Goal: Task Accomplishment & Management: Manage account settings

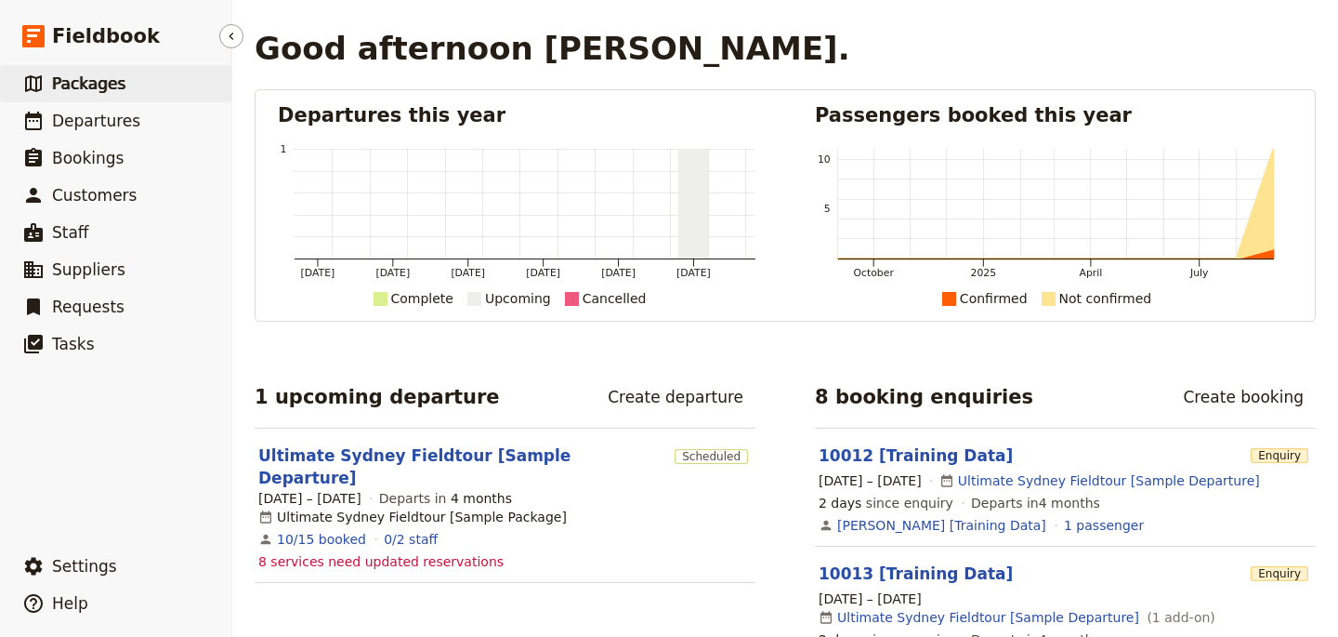
click at [132, 91] on link "​ Packages" at bounding box center [115, 83] width 231 height 37
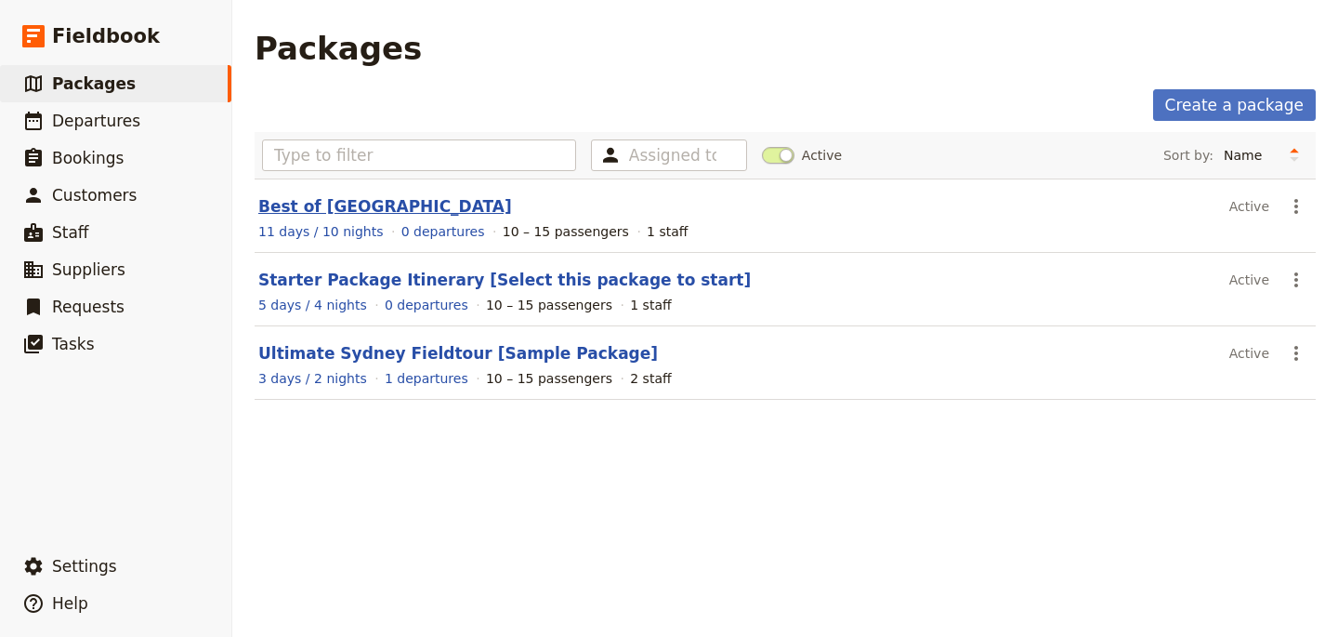
click at [347, 202] on link "Best of Turkey" at bounding box center [385, 206] width 254 height 19
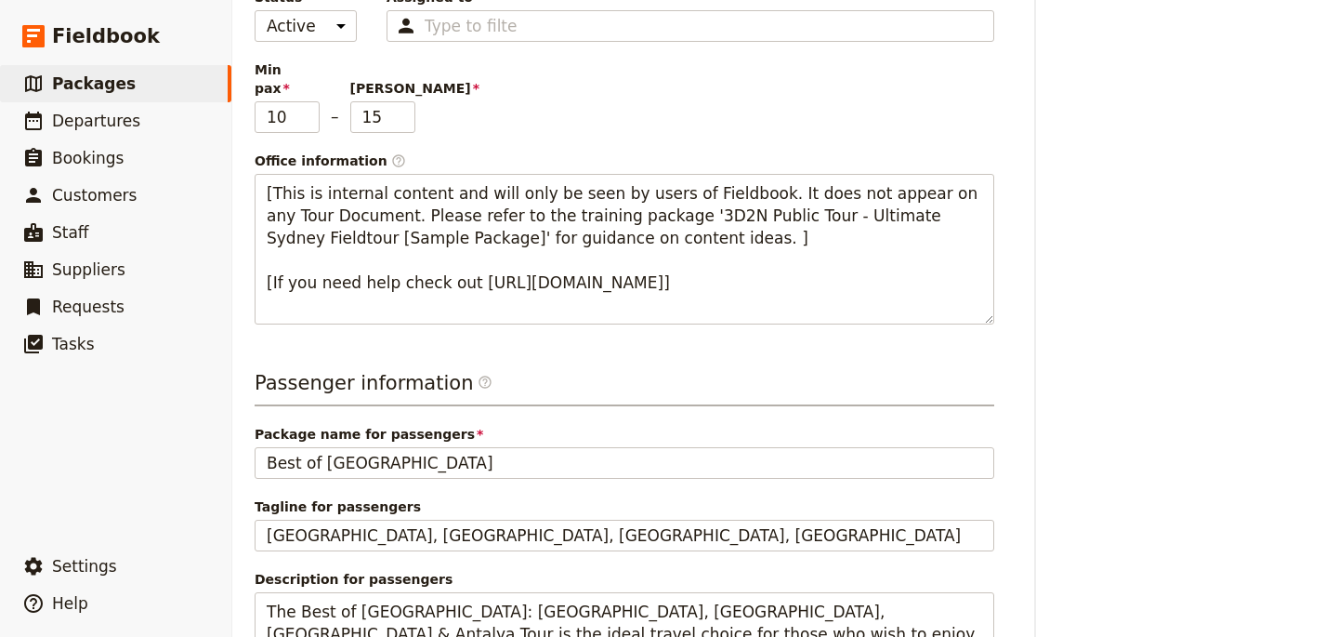
scroll to position [73, 0]
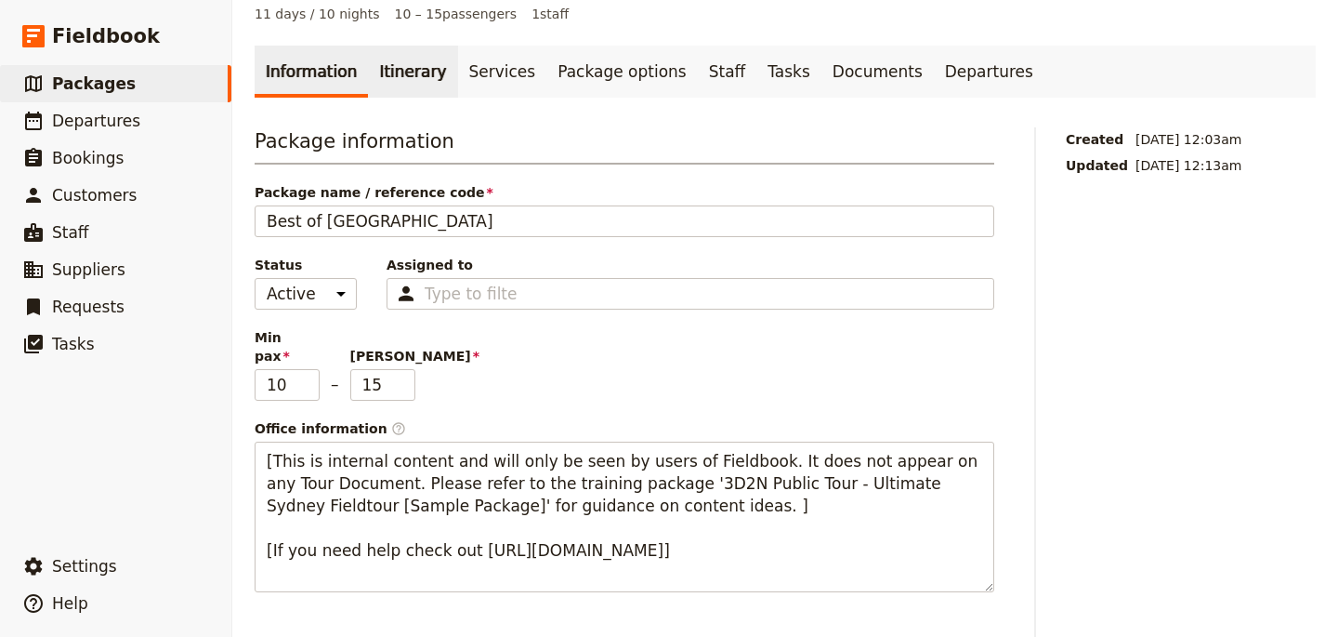
click at [396, 82] on link "Itinerary" at bounding box center [412, 72] width 89 height 52
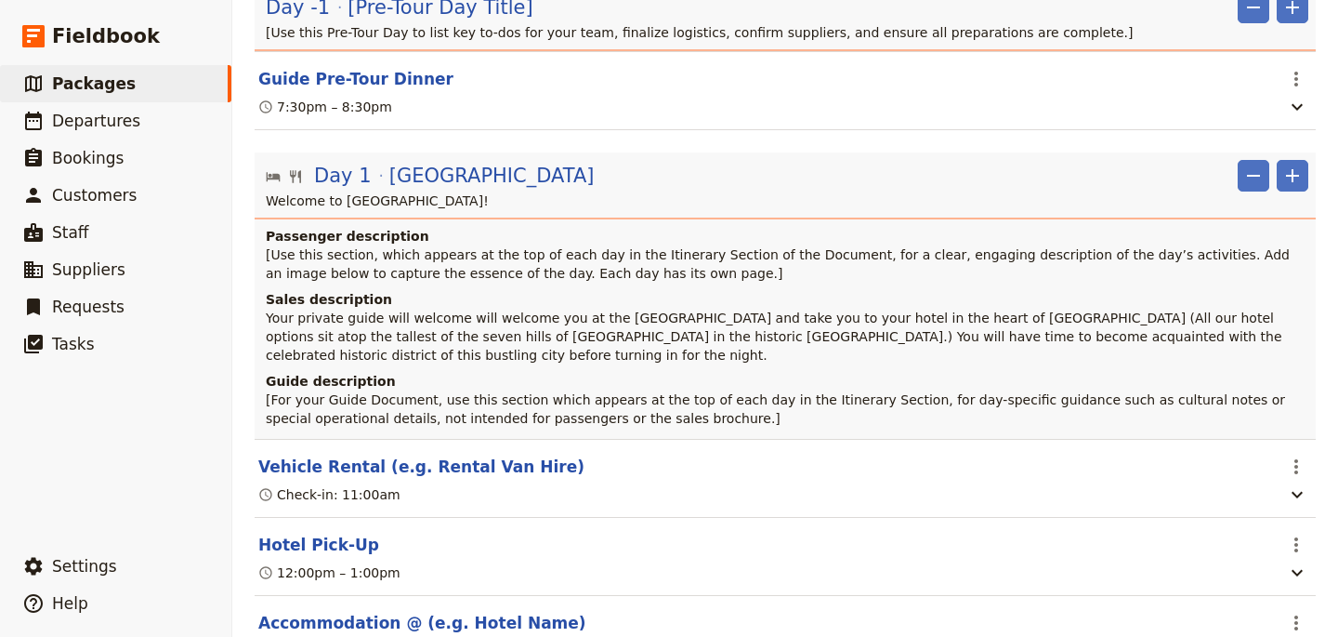
scroll to position [74, 0]
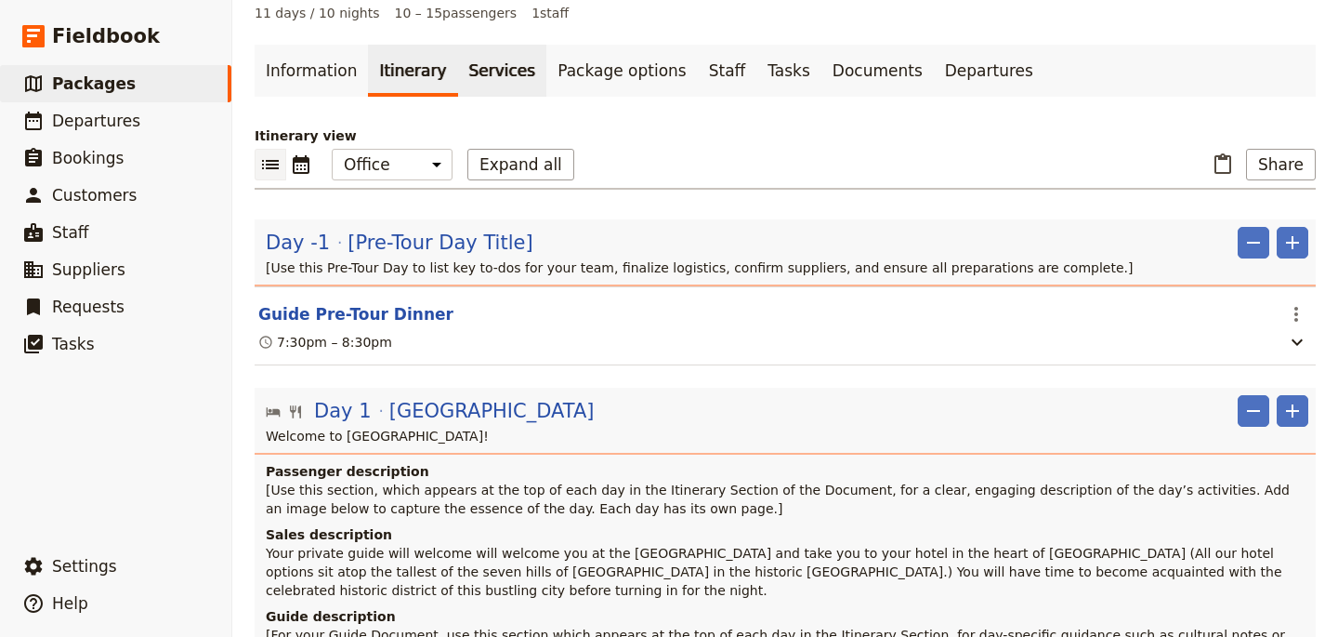
click at [477, 66] on link "Services" at bounding box center [502, 71] width 89 height 52
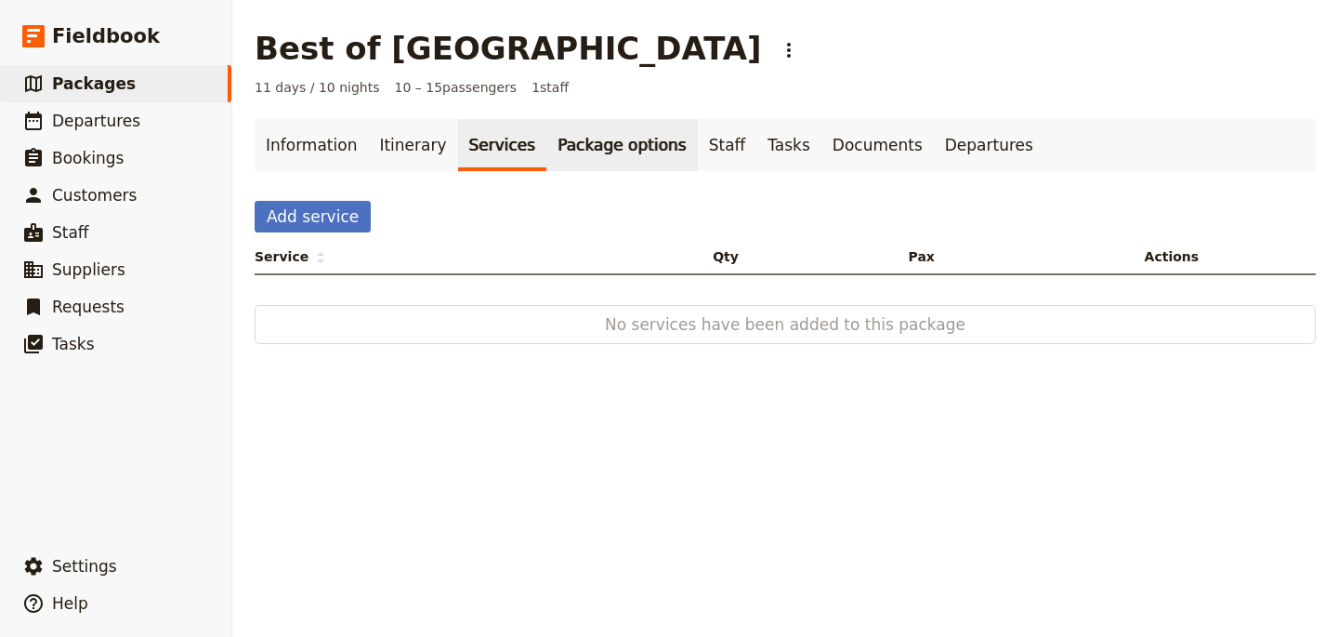
click at [592, 151] on link "Package options" at bounding box center [621, 145] width 151 height 52
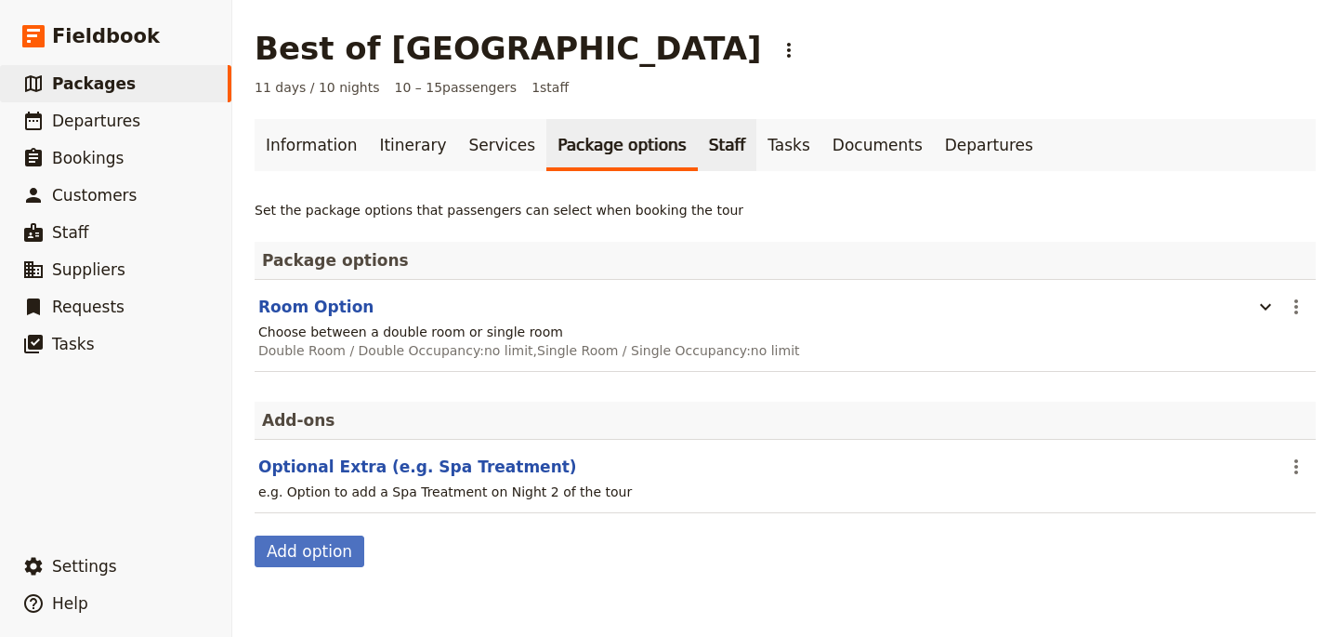
click at [711, 152] on link "Staff" at bounding box center [727, 145] width 59 height 52
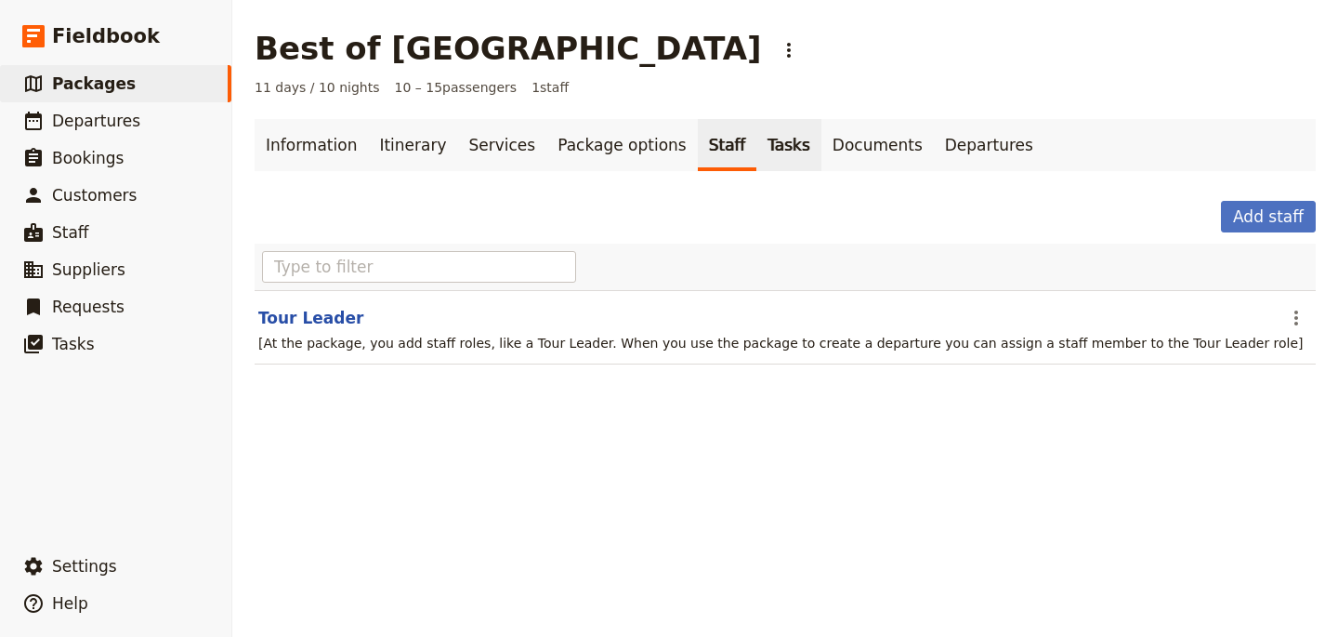
click at [757, 151] on link "Tasks" at bounding box center [789, 145] width 65 height 52
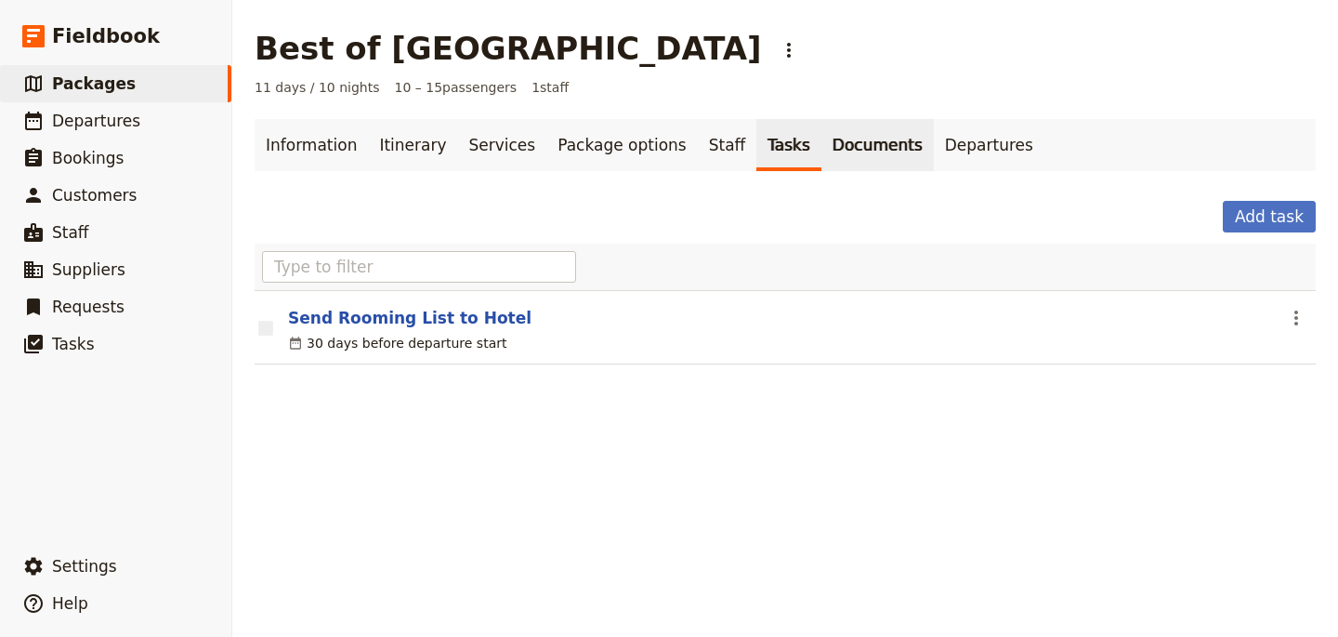
click at [823, 158] on link "Documents" at bounding box center [878, 145] width 112 height 52
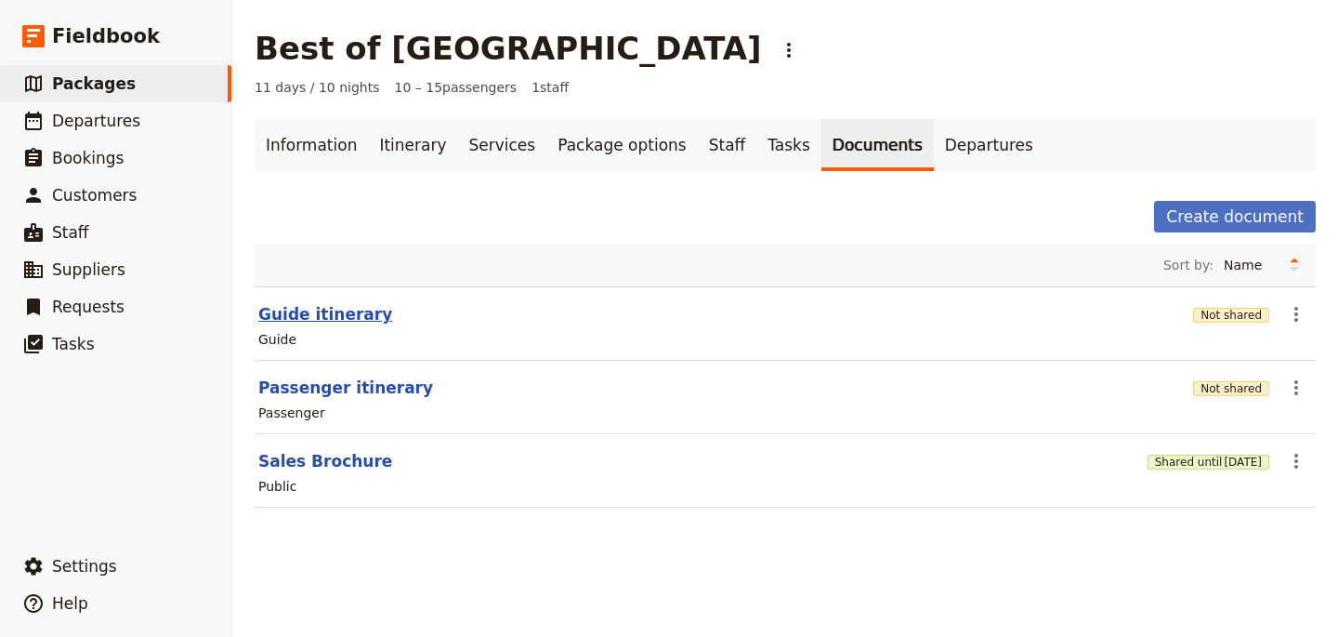
click at [289, 311] on button "Guide itinerary" at bounding box center [325, 314] width 134 height 22
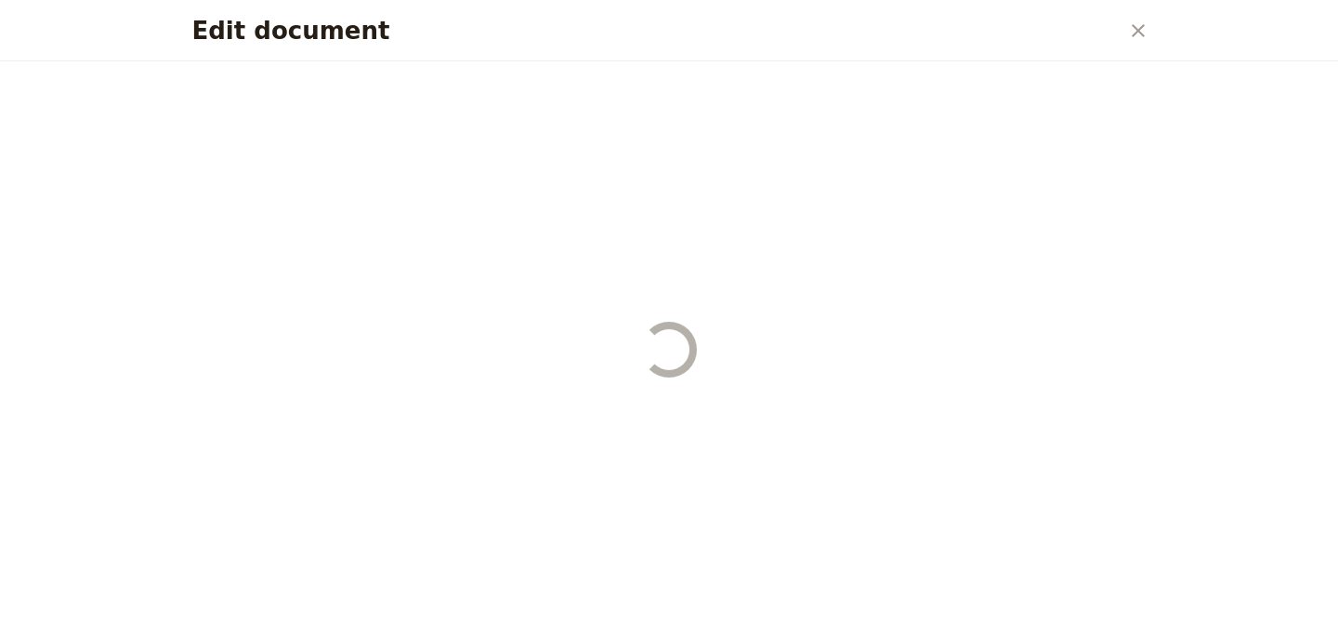
select select "STAFF"
select select "RUN_SHEET"
select select "DEFAULT"
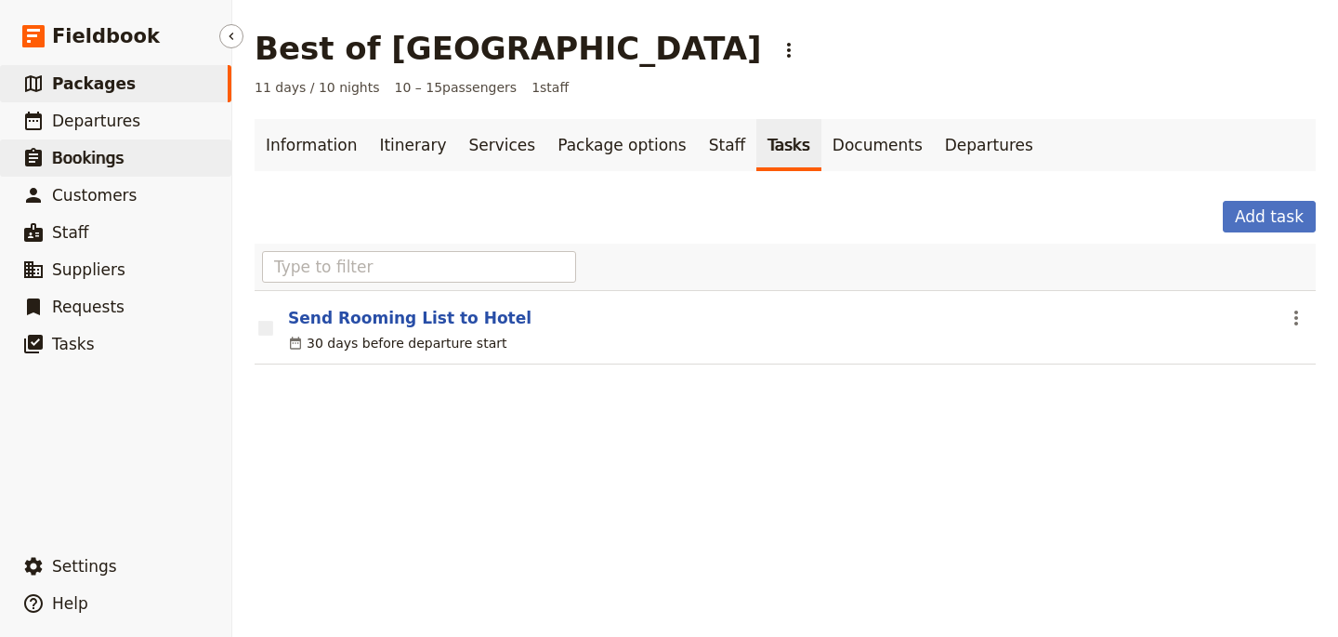
click at [105, 154] on span "Bookings" at bounding box center [88, 158] width 72 height 19
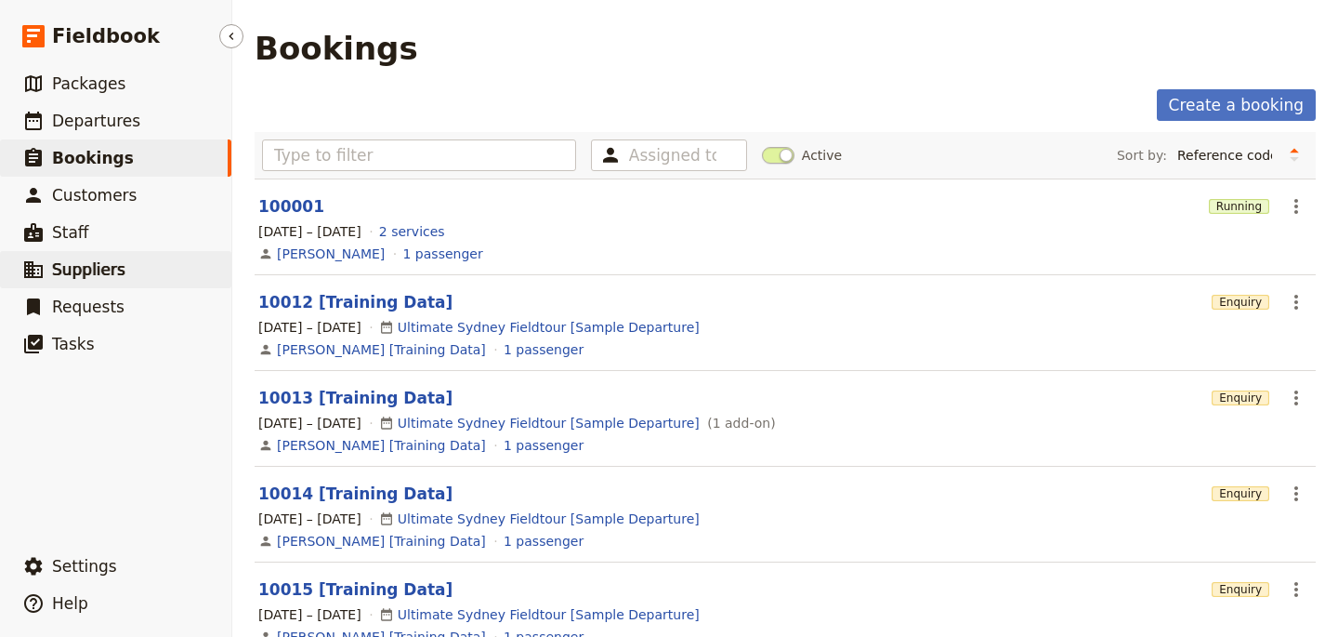
click at [95, 271] on span "Suppliers" at bounding box center [88, 269] width 73 height 19
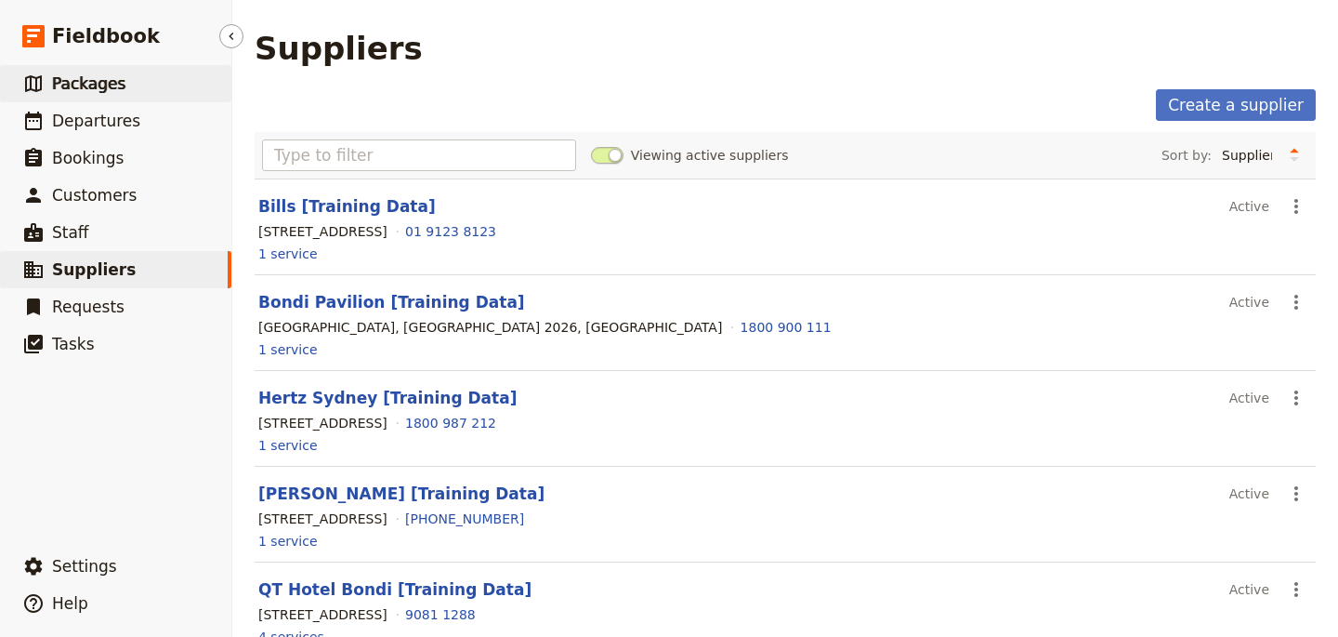
click at [161, 100] on link "​ Packages" at bounding box center [115, 83] width 231 height 37
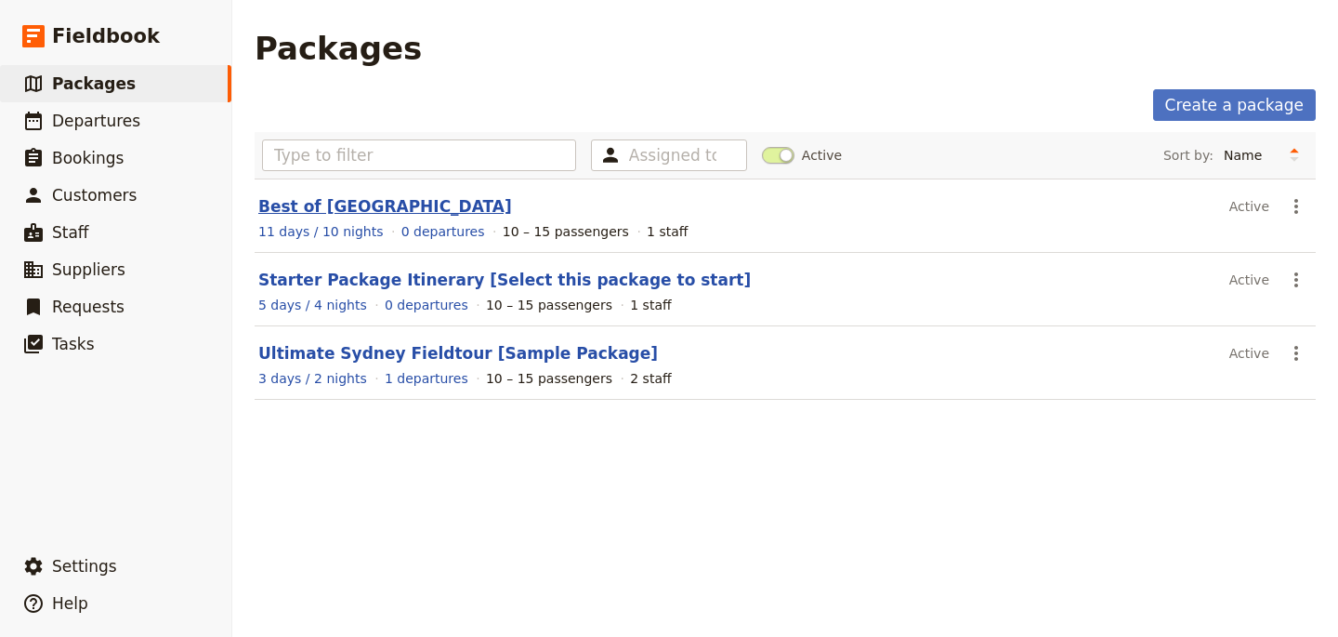
click at [284, 207] on link "Best of Turkey" at bounding box center [385, 206] width 254 height 19
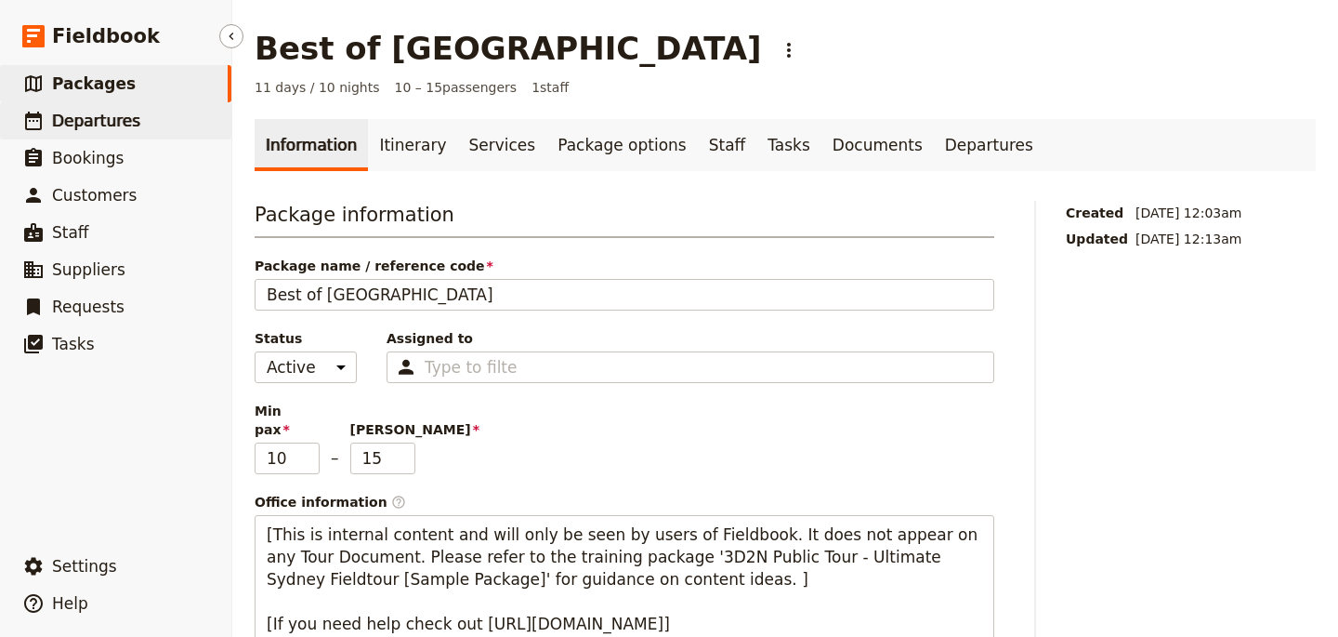
click at [115, 122] on span "Departures" at bounding box center [96, 121] width 88 height 19
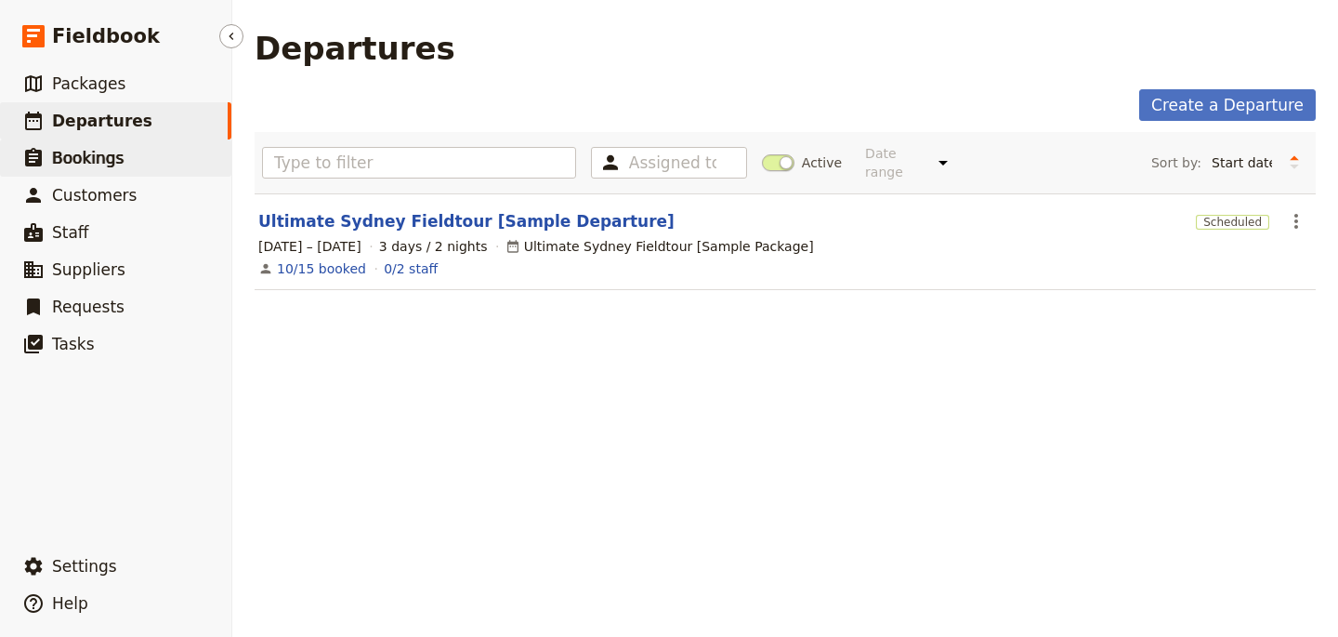
click at [127, 156] on link "​ Bookings" at bounding box center [115, 157] width 231 height 37
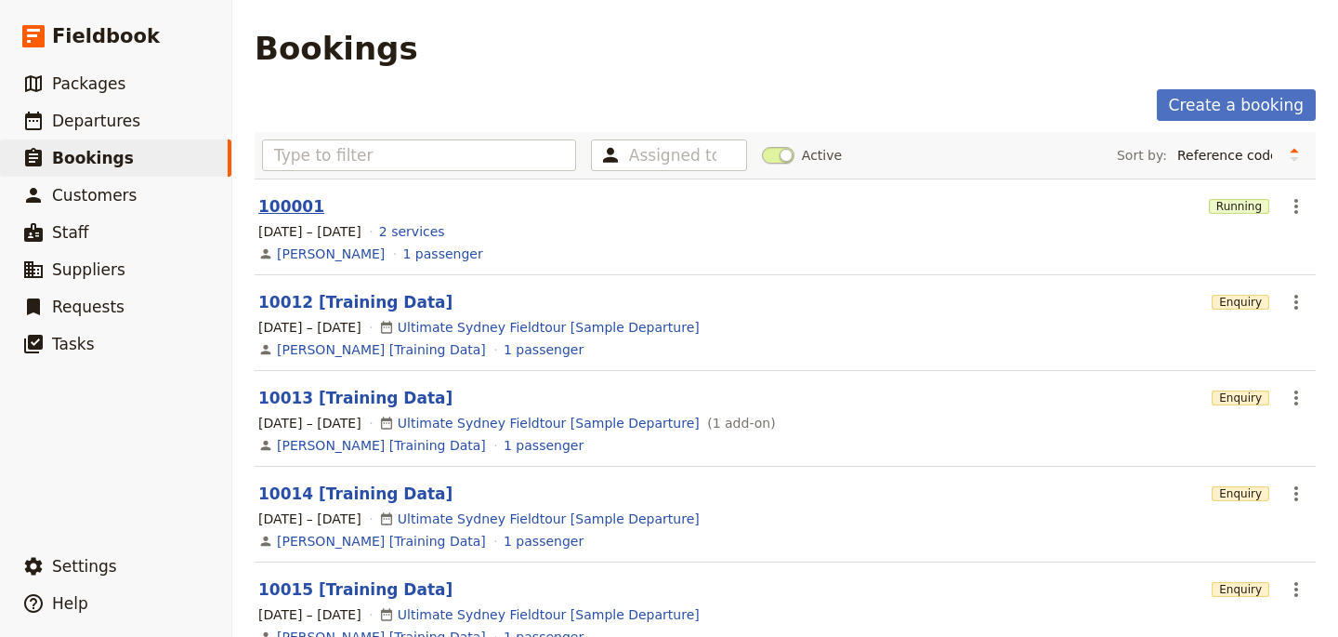
click at [283, 212] on link "100001" at bounding box center [291, 206] width 66 height 19
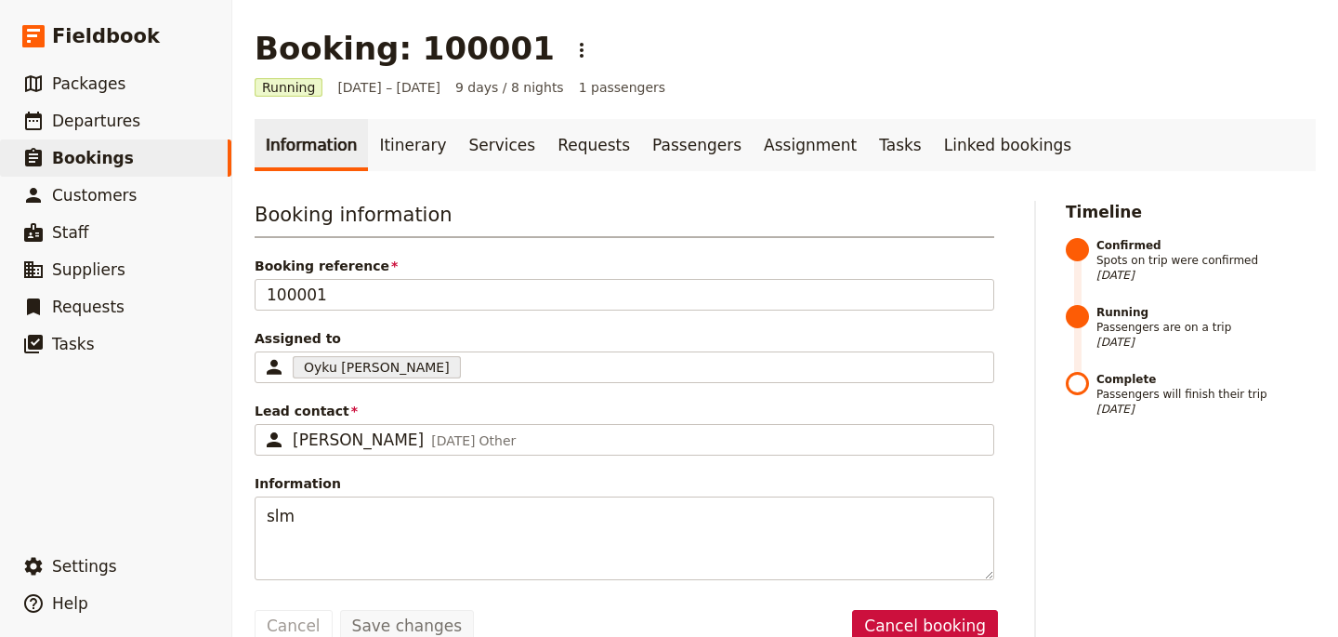
scroll to position [34, 0]
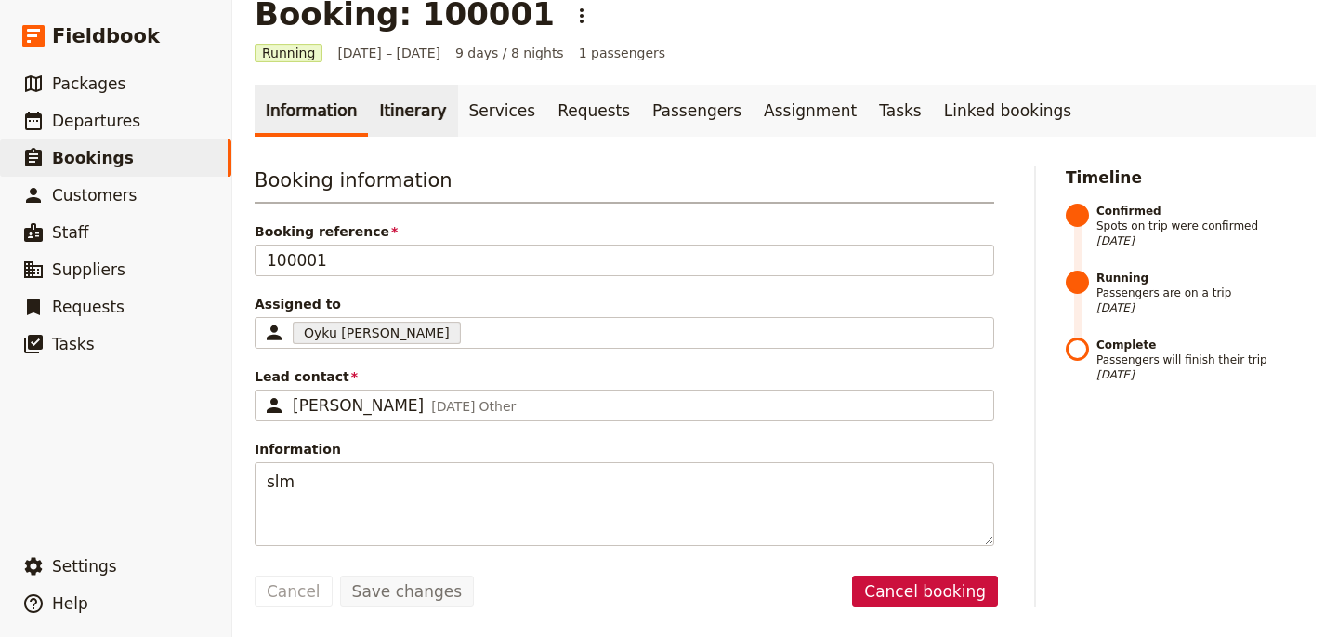
click at [399, 115] on link "Itinerary" at bounding box center [412, 111] width 89 height 52
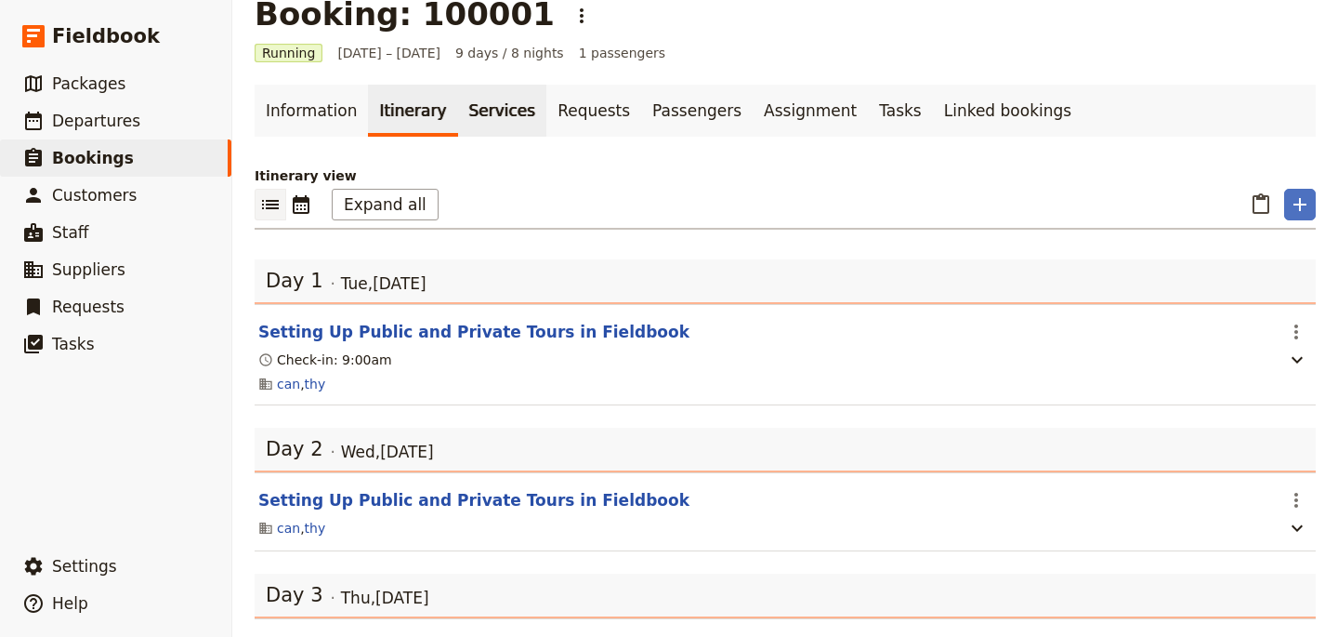
click at [484, 104] on link "Services" at bounding box center [502, 111] width 89 height 52
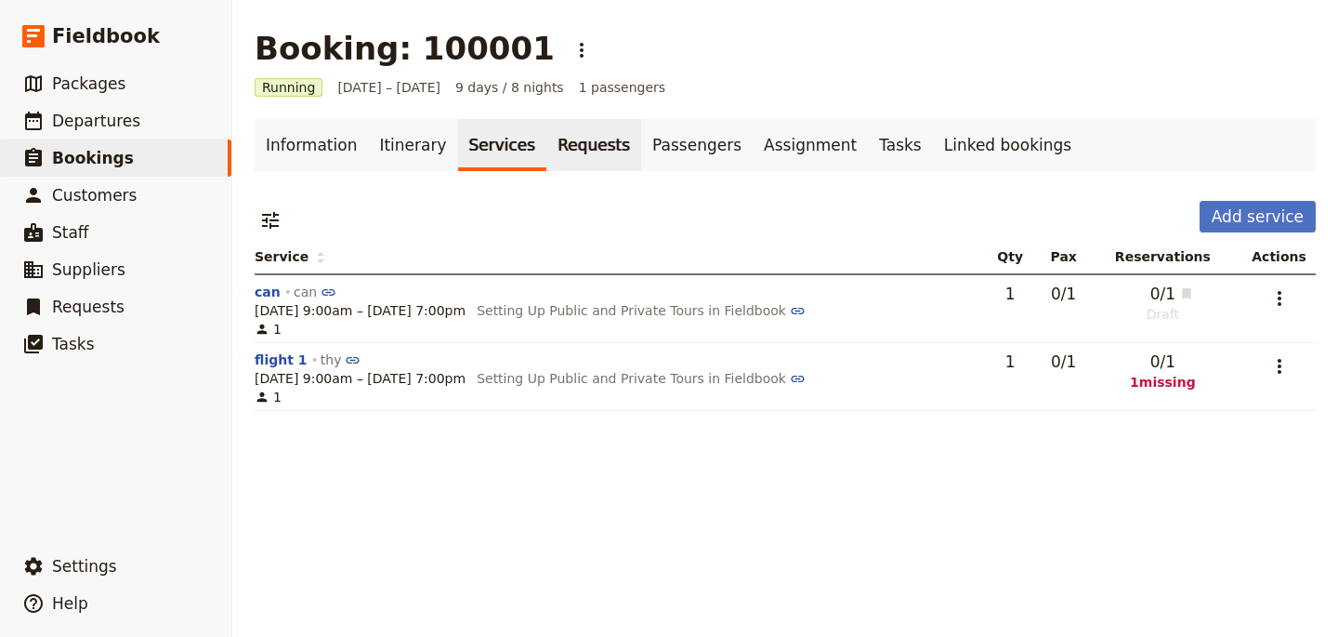
click at [552, 151] on link "Requests" at bounding box center [593, 145] width 95 height 52
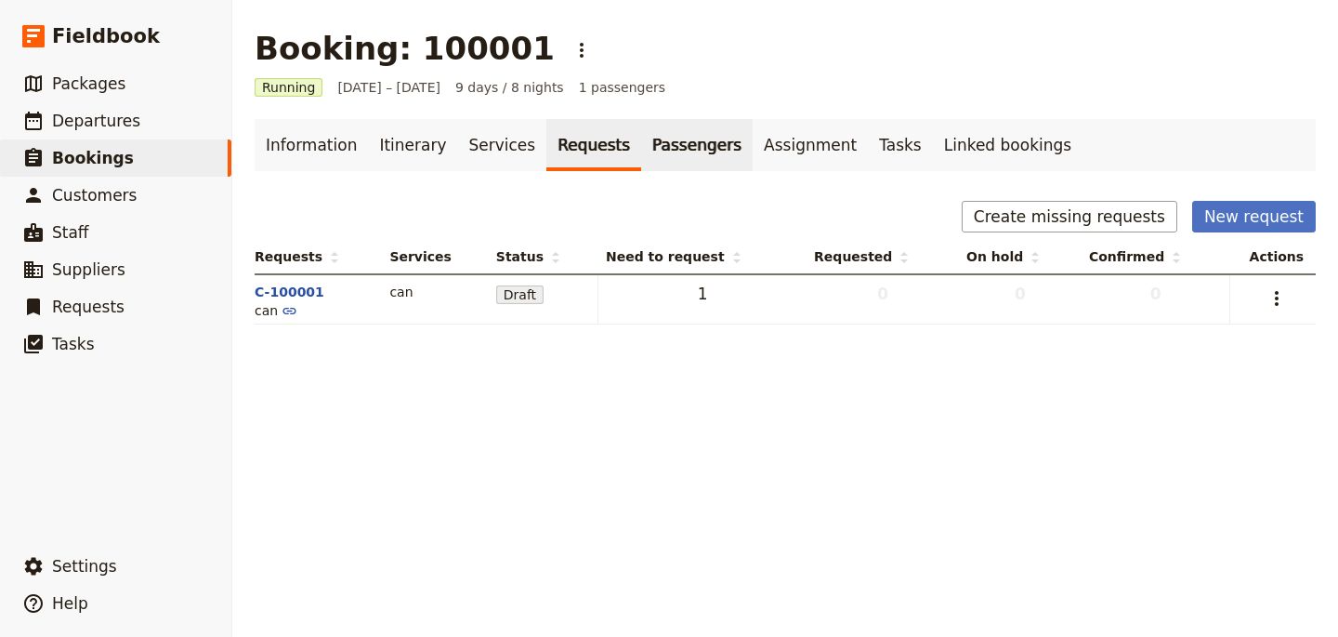
click at [685, 138] on link "Passengers" at bounding box center [697, 145] width 112 height 52
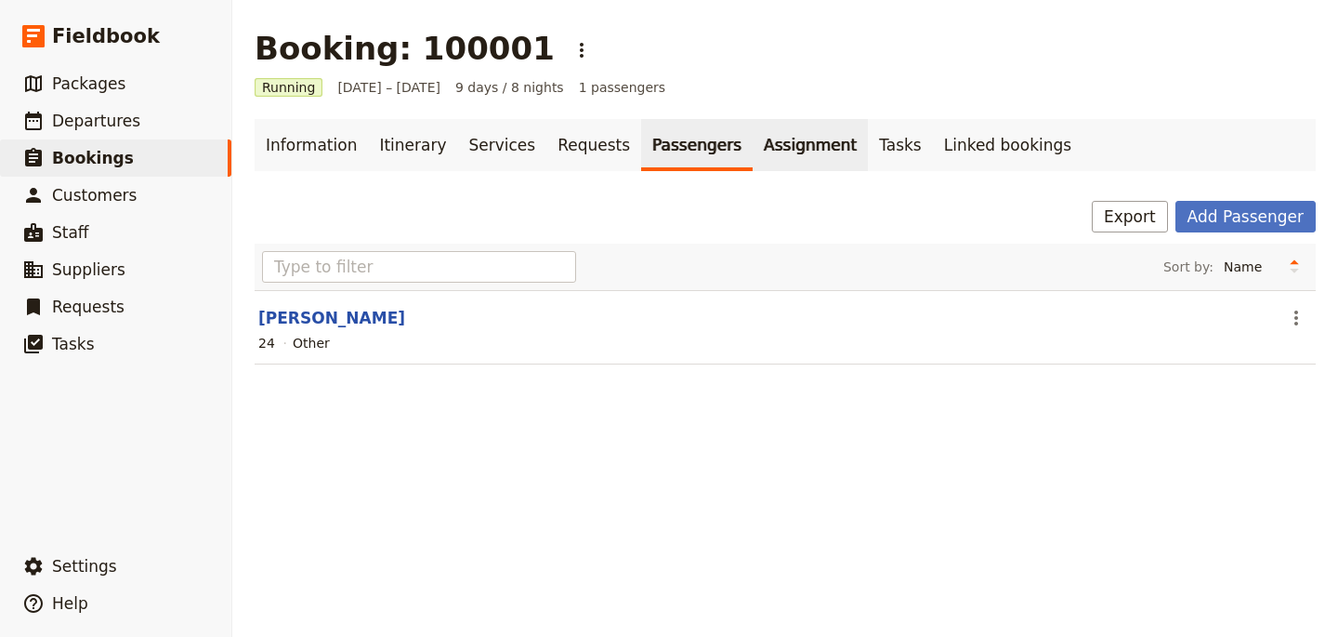
click at [753, 142] on link "Assignment" at bounding box center [810, 145] width 115 height 52
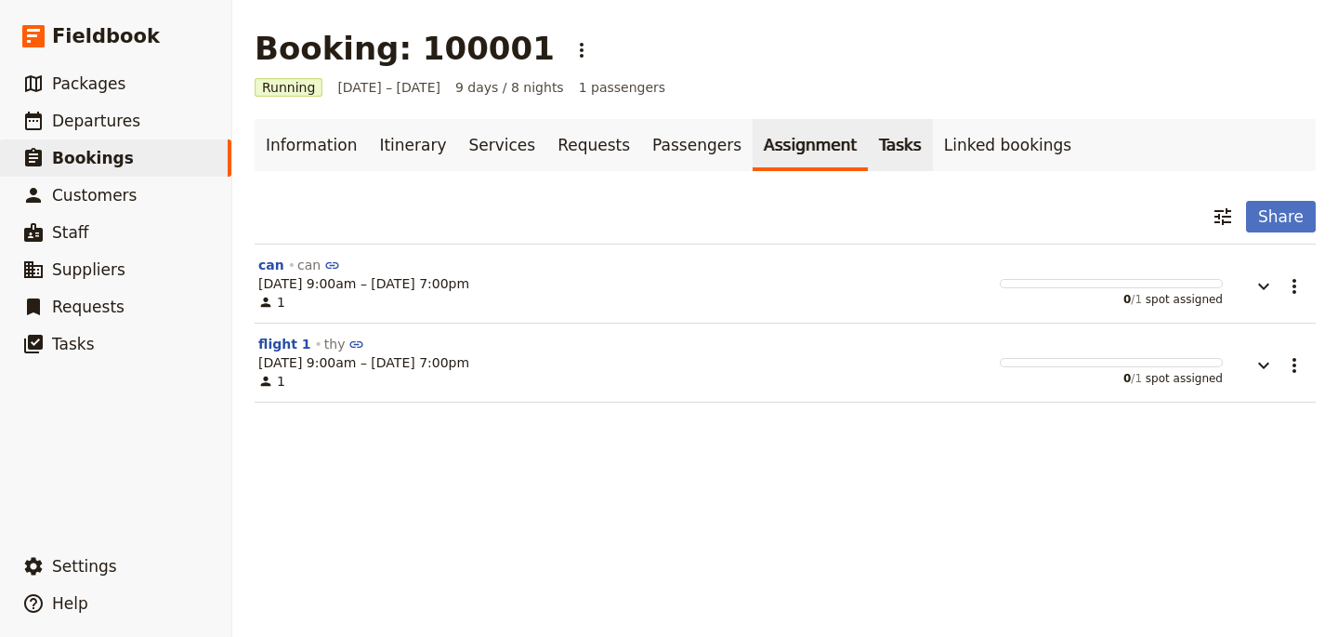
click at [868, 127] on link "Tasks" at bounding box center [900, 145] width 65 height 52
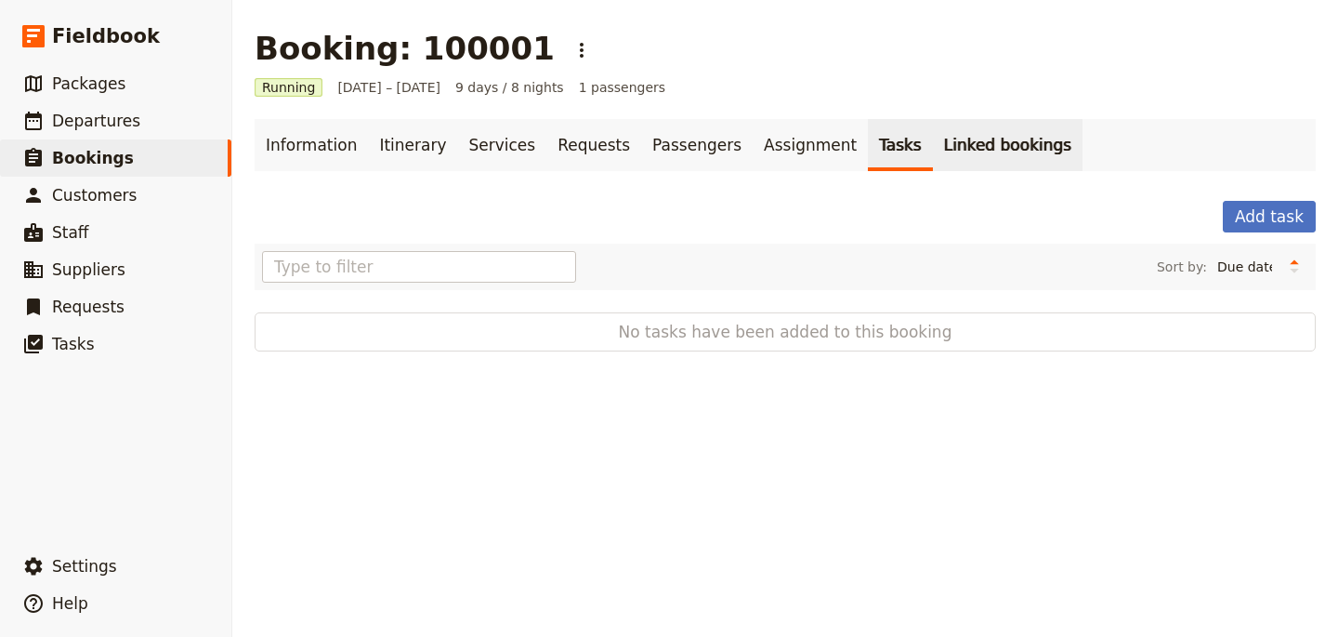
click at [982, 158] on link "Linked bookings" at bounding box center [1008, 145] width 150 height 52
click at [126, 159] on link "​ Bookings" at bounding box center [115, 157] width 231 height 37
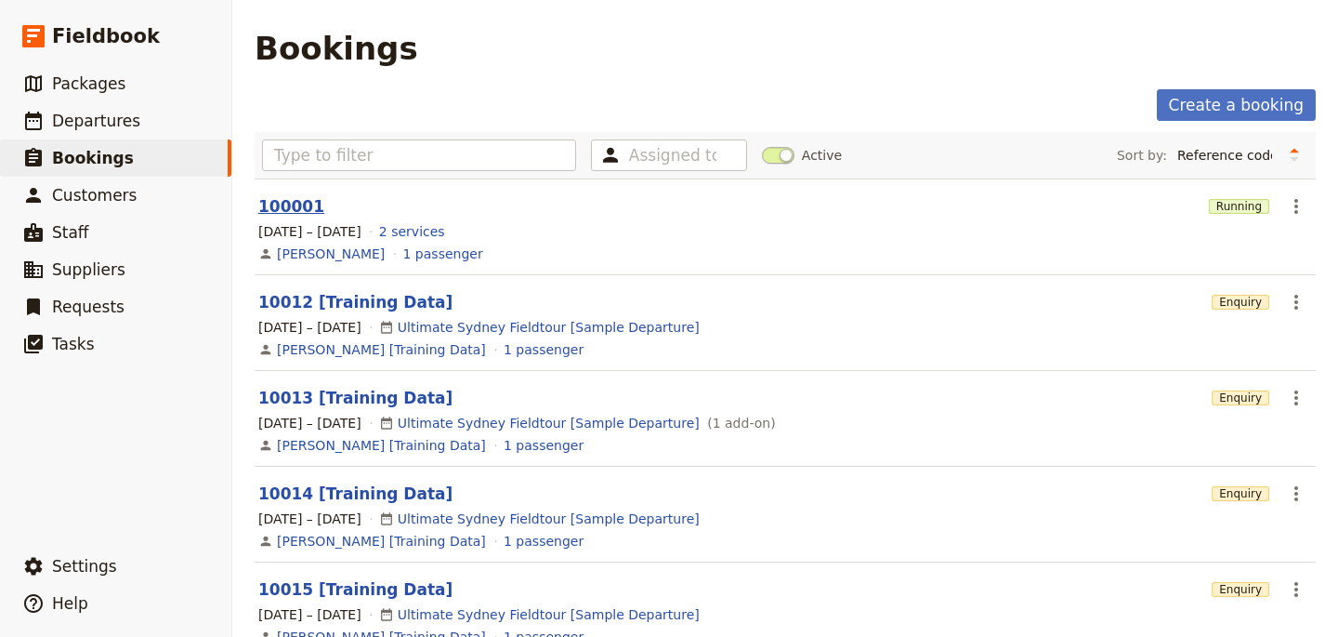
click at [304, 214] on link "100001" at bounding box center [291, 206] width 66 height 19
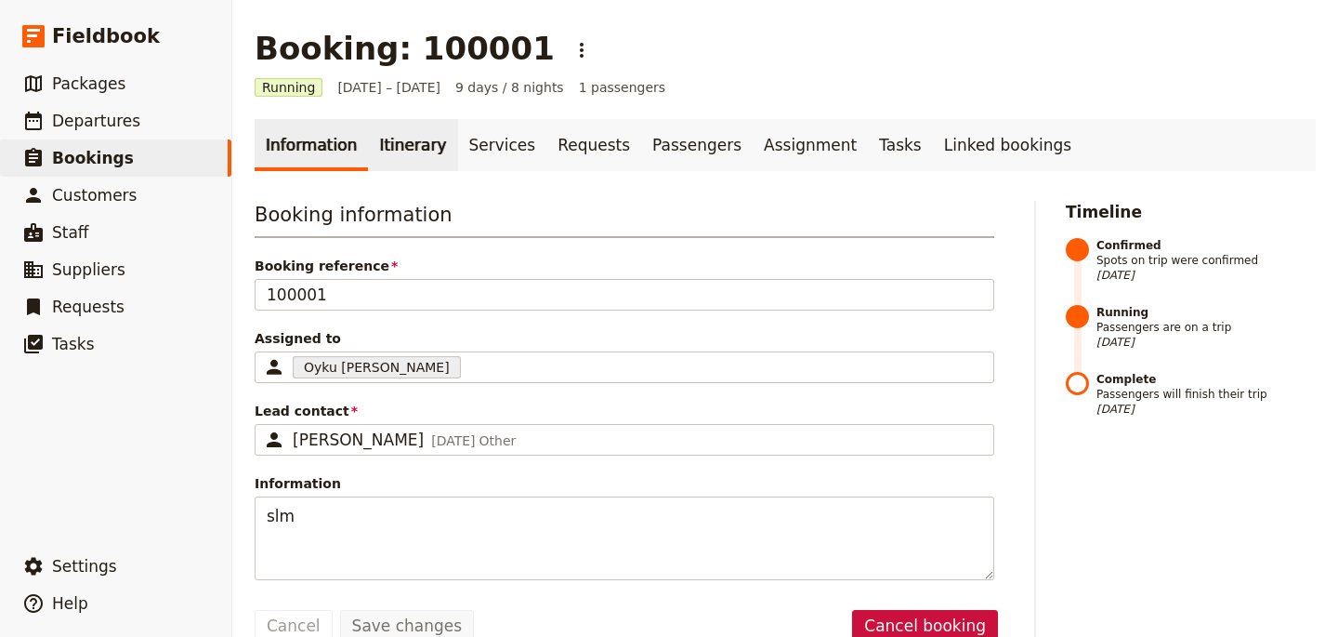
click at [405, 151] on link "Itinerary" at bounding box center [412, 145] width 89 height 52
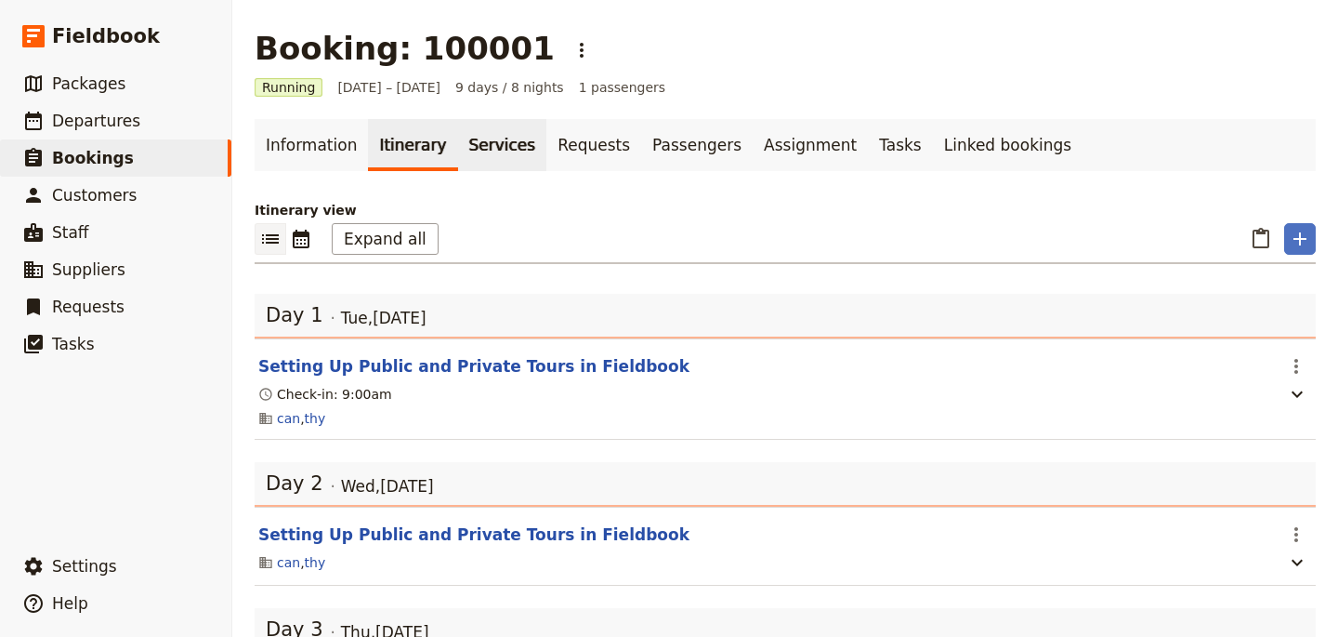
click at [489, 153] on link "Services" at bounding box center [502, 145] width 89 height 52
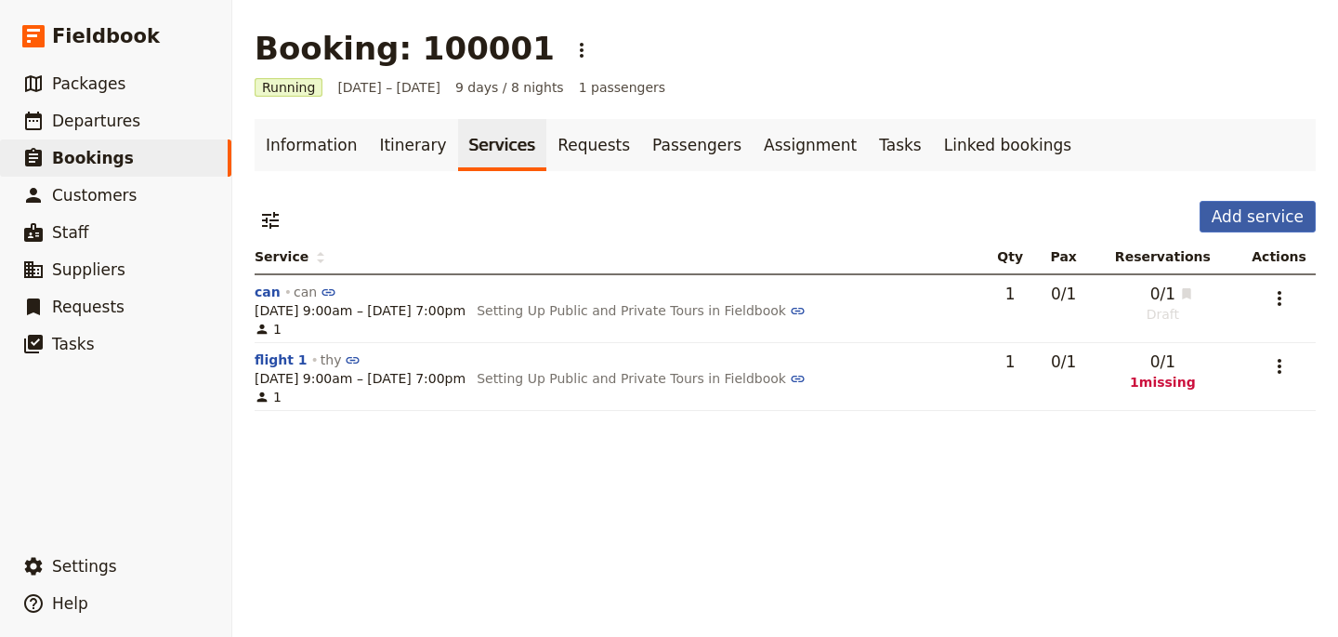
click at [1231, 217] on button "Add service" at bounding box center [1258, 217] width 116 height 32
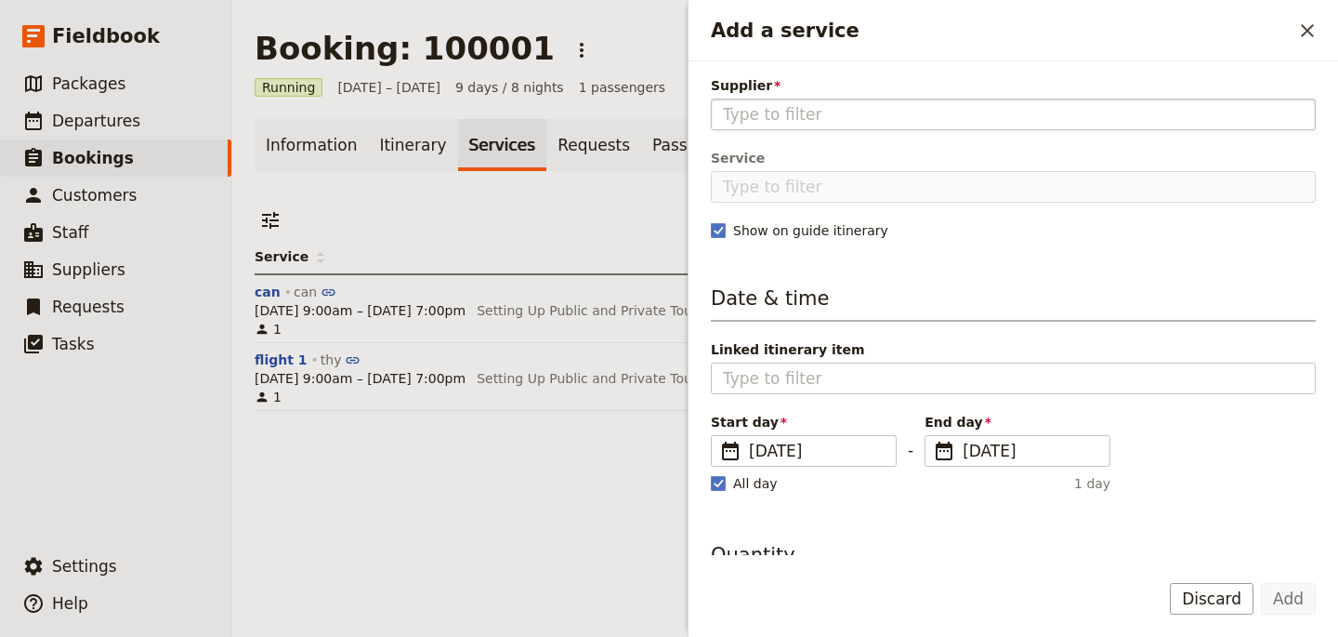
click at [787, 122] on input "Supplier" at bounding box center [1013, 114] width 581 height 22
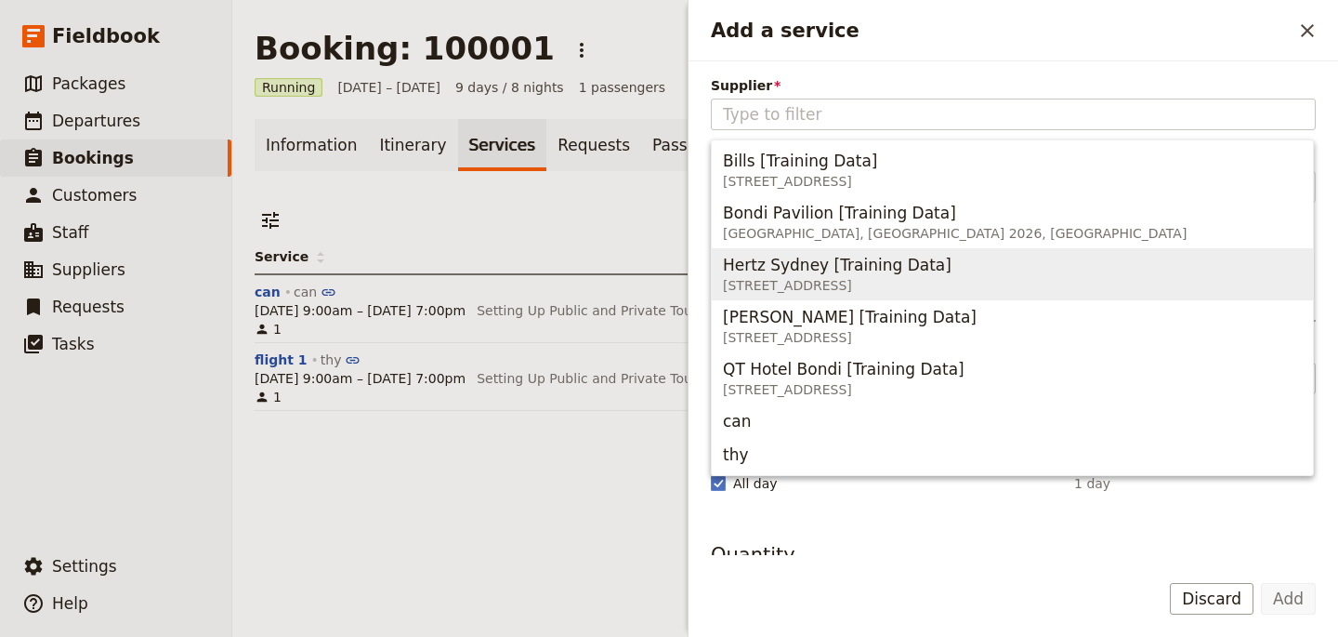
click at [723, 563] on form "Supplier Please fill out this field. Service Show on guide itinerary Date & tim…" at bounding box center [1014, 348] width 650 height 575
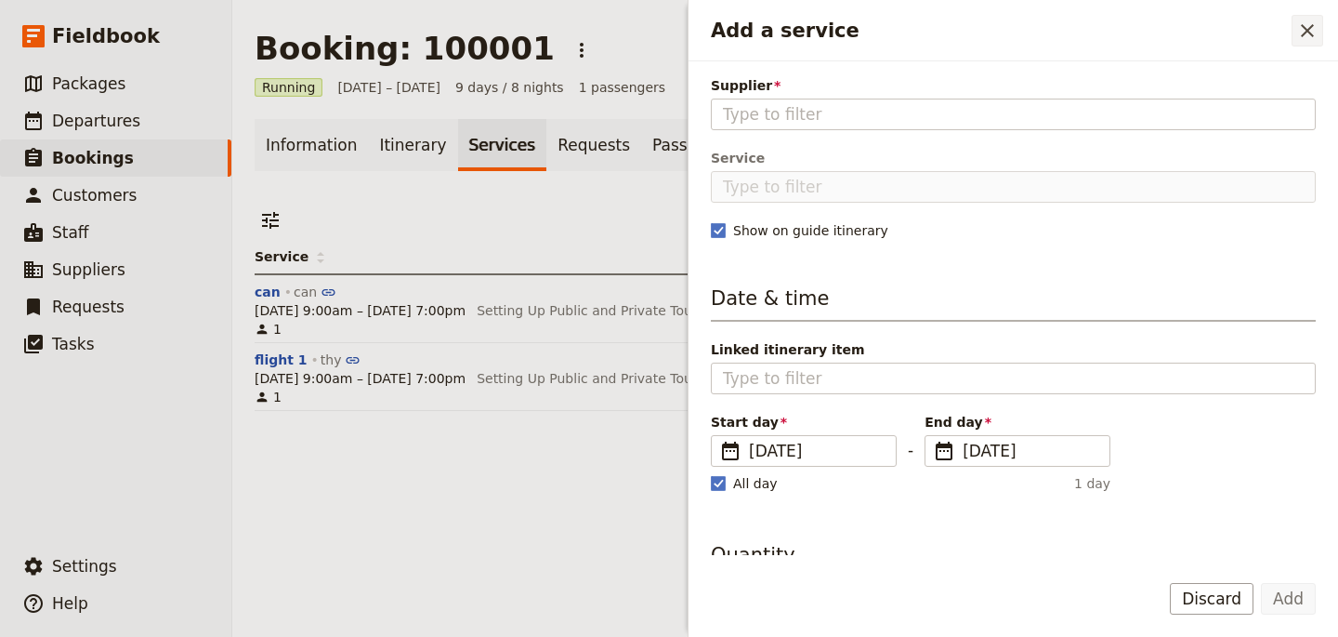
click at [1300, 29] on icon "Close drawer" at bounding box center [1308, 31] width 22 height 22
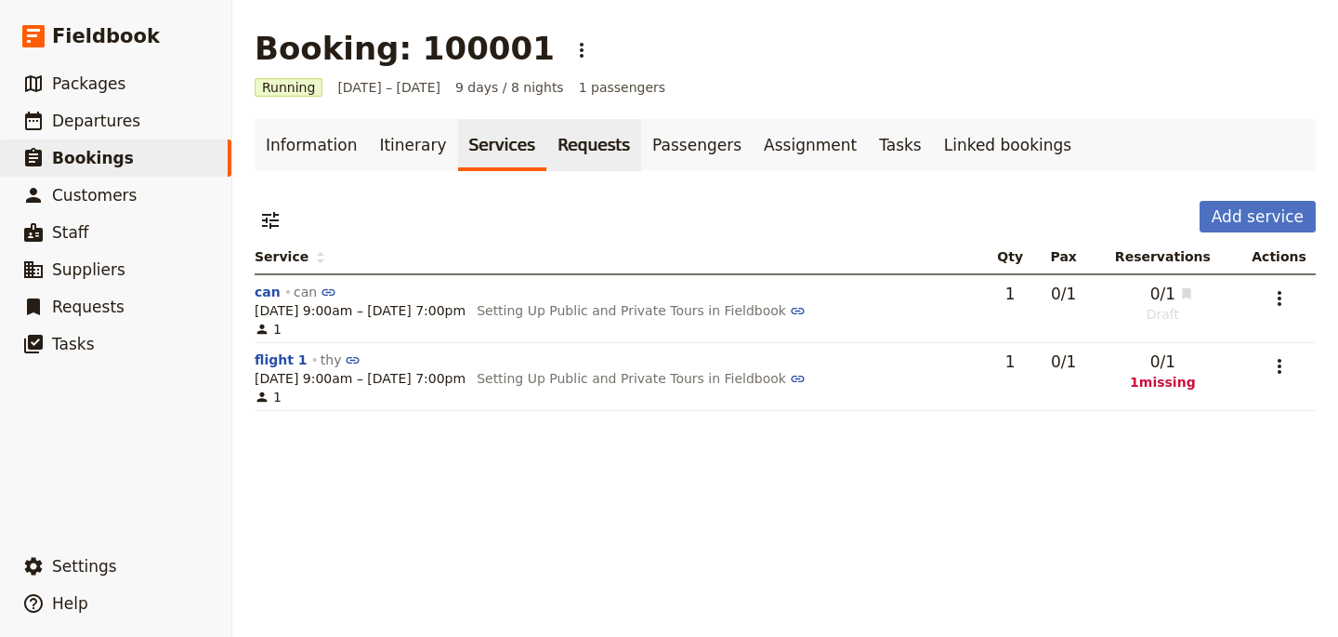
click at [589, 142] on link "Requests" at bounding box center [593, 145] width 95 height 52
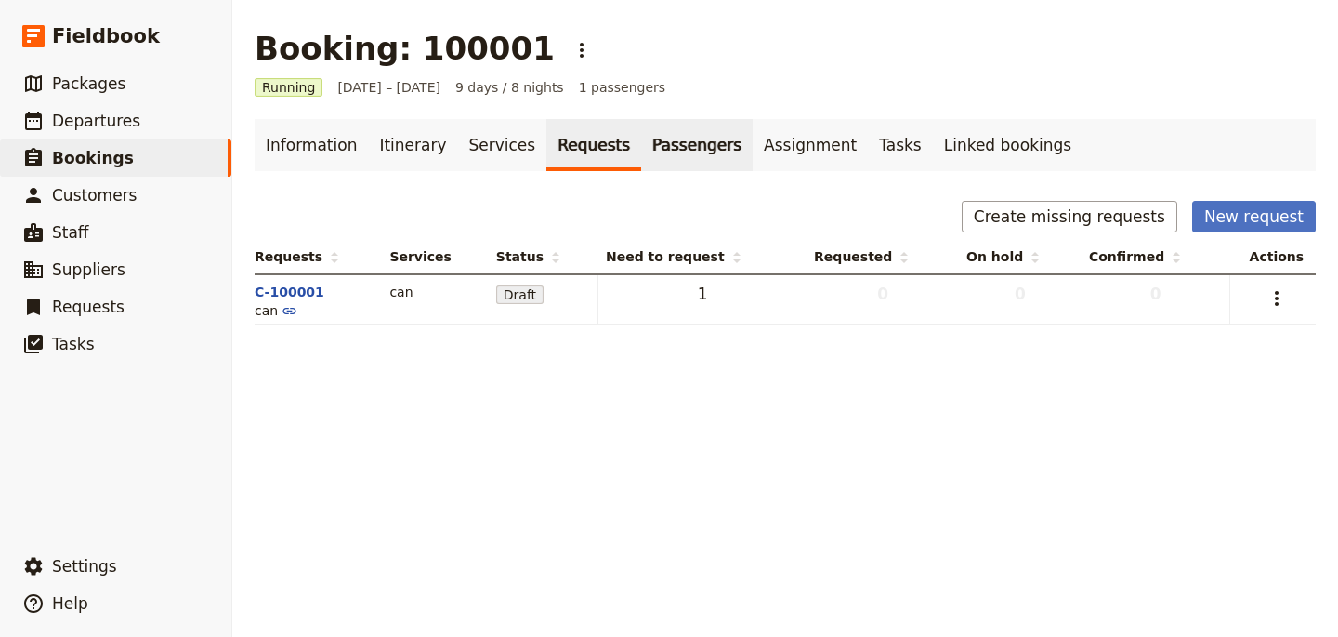
click at [665, 151] on link "Passengers" at bounding box center [697, 145] width 112 height 52
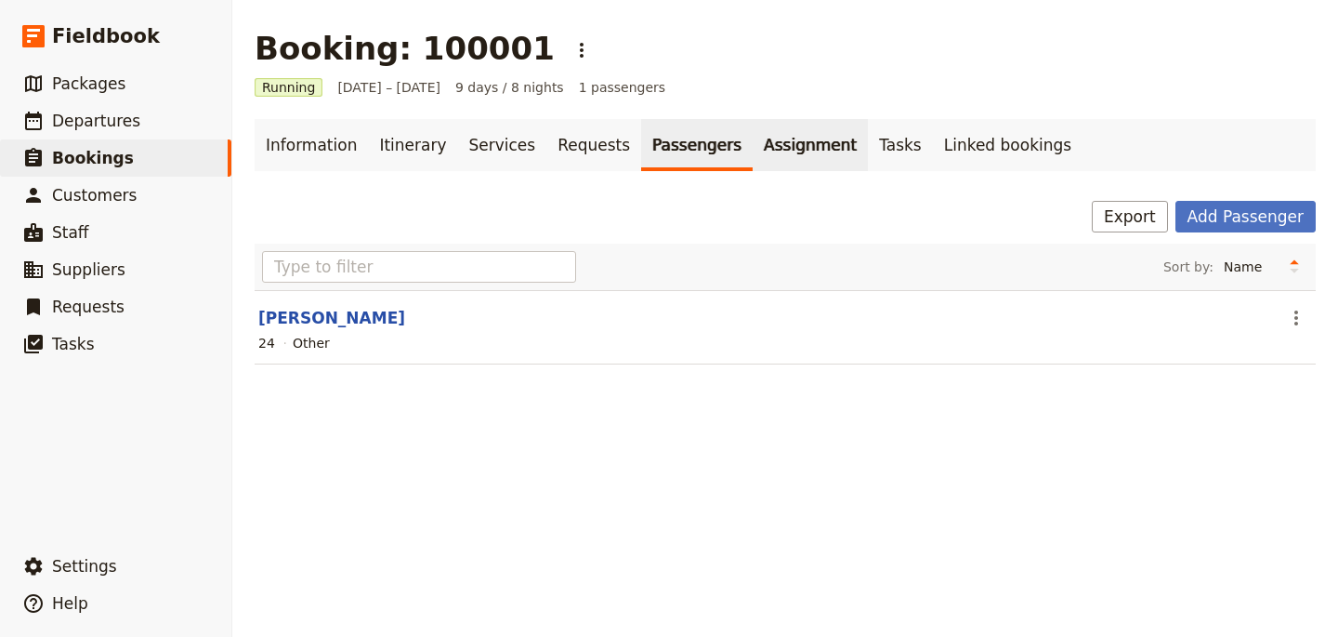
click at [794, 151] on link "Assignment" at bounding box center [810, 145] width 115 height 52
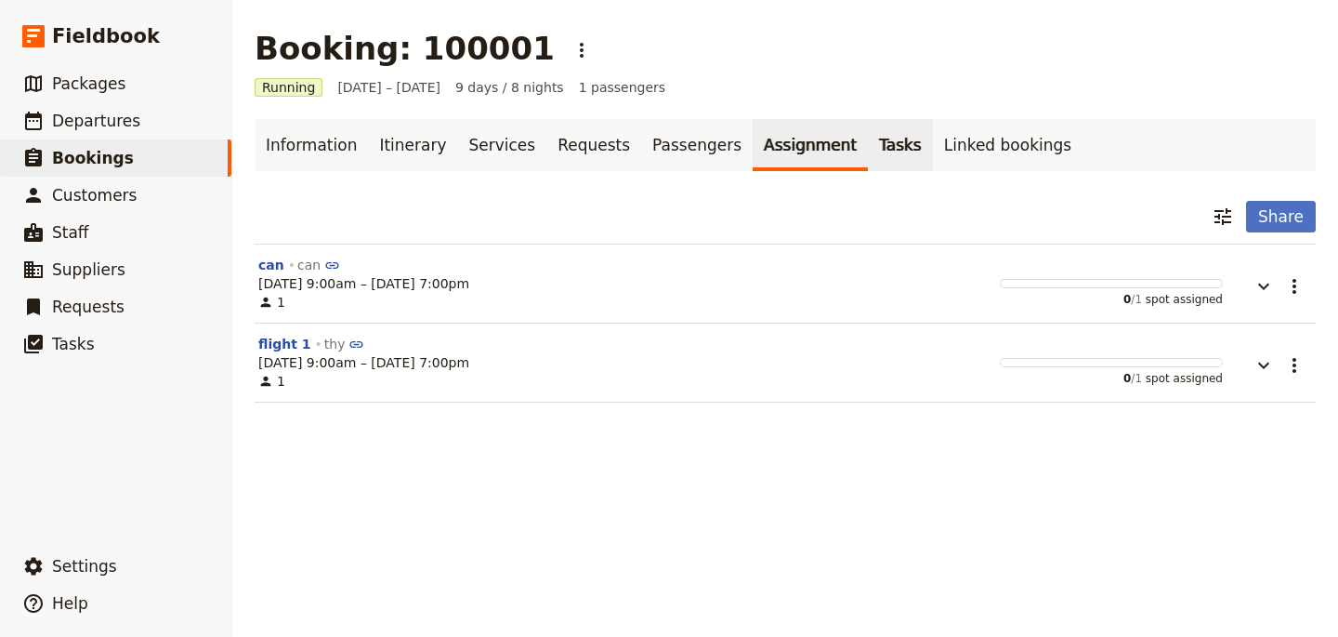
click at [877, 162] on link "Tasks" at bounding box center [900, 145] width 65 height 52
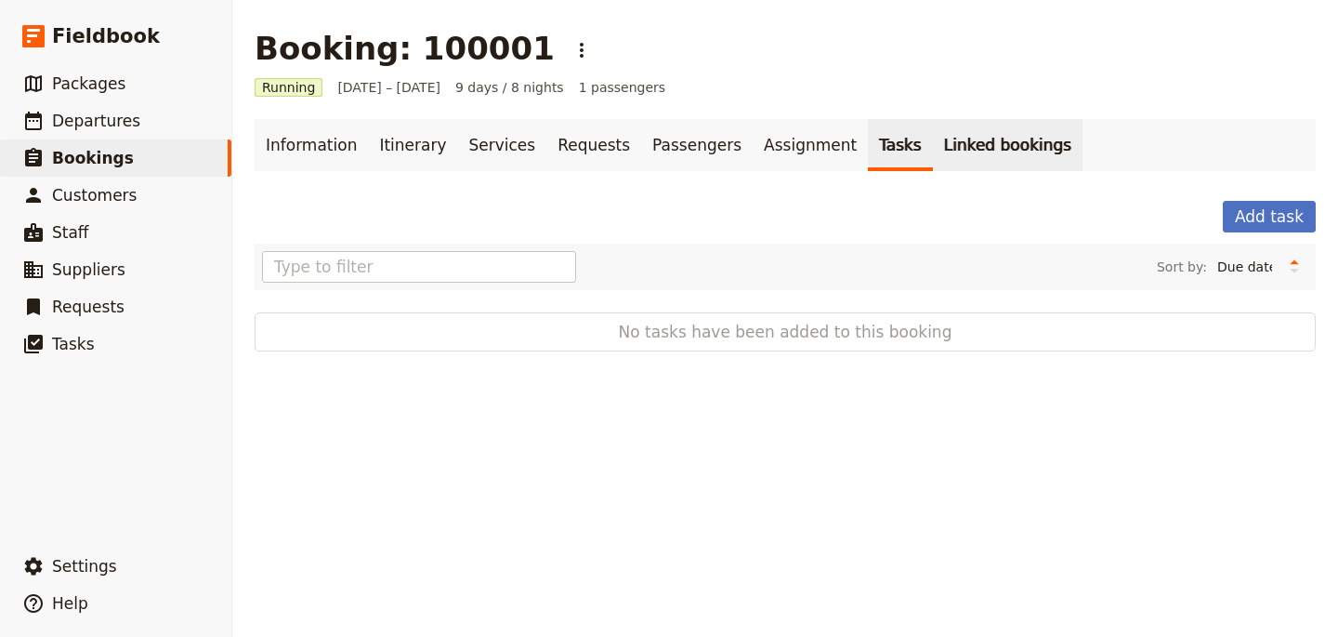
click at [957, 160] on link "Linked bookings" at bounding box center [1008, 145] width 150 height 52
